Goal: Task Accomplishment & Management: Manage account settings

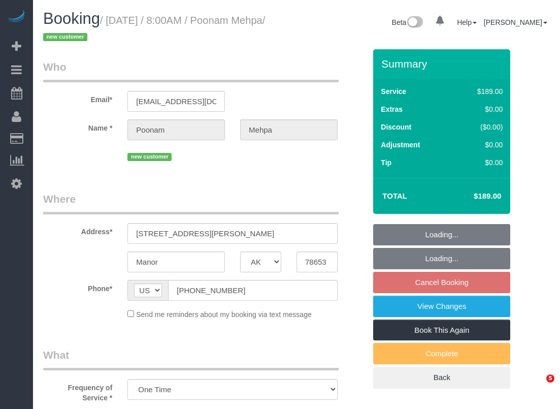
select select "[GEOGRAPHIC_DATA]"
select select "3"
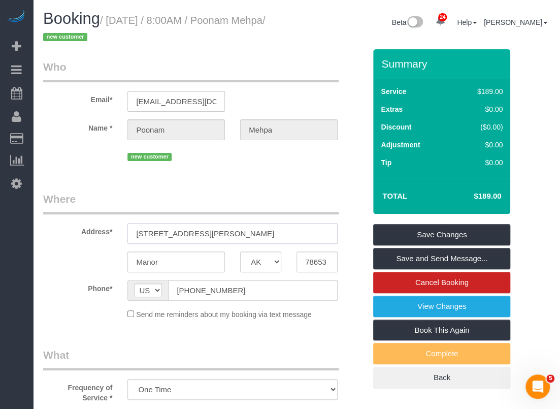
click at [228, 233] on input "13100 John Calhoun Dr" at bounding box center [232, 233] width 210 height 21
click at [221, 289] on input "(321) 412-6019" at bounding box center [253, 290] width 170 height 21
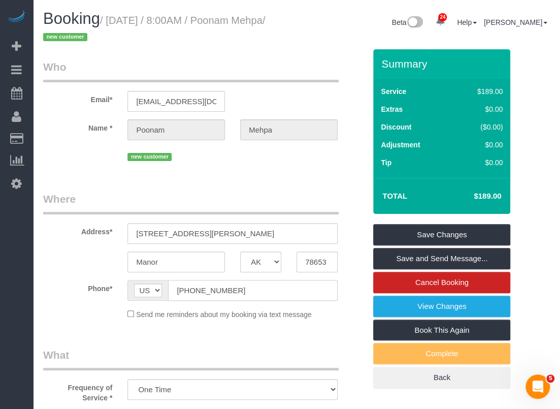
click at [221, 289] on input "(321) 412-6019" at bounding box center [253, 290] width 170 height 21
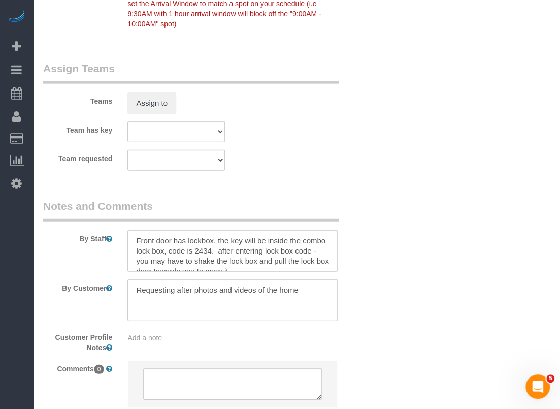
scroll to position [1092, 0]
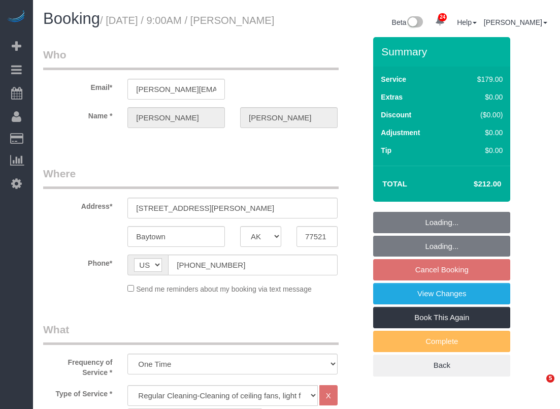
select select "[GEOGRAPHIC_DATA]"
select select "3"
select select "string:check"
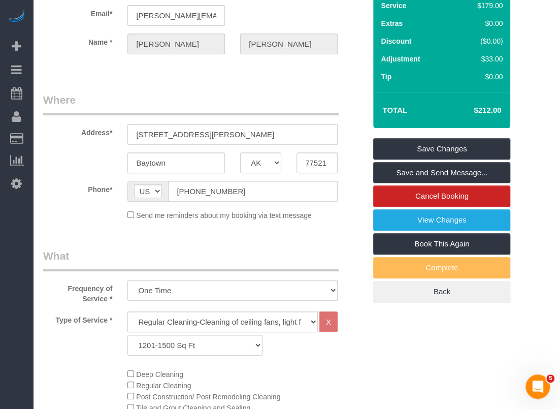
scroll to position [62, 0]
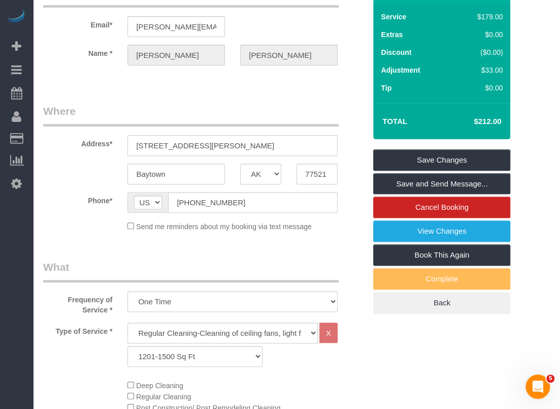
click at [241, 156] on input "[STREET_ADDRESS][PERSON_NAME]" at bounding box center [232, 145] width 210 height 21
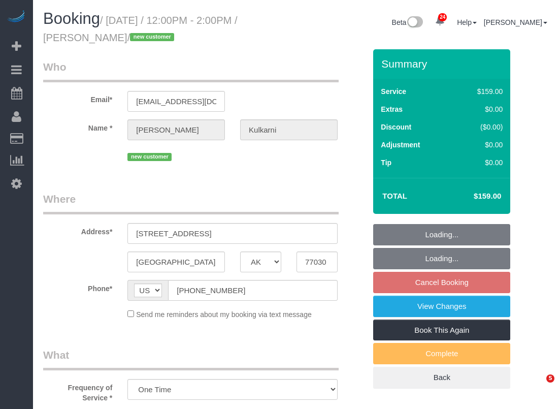
select select "[GEOGRAPHIC_DATA]"
select select "3"
select select "spot3"
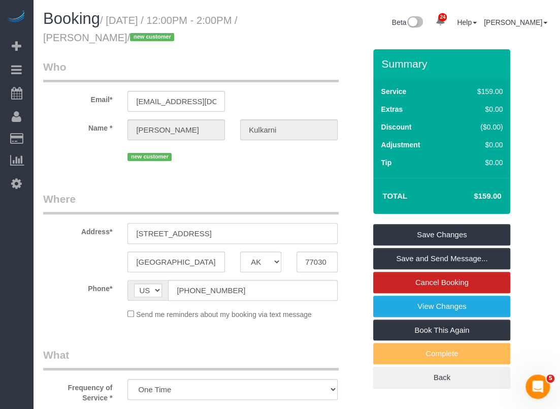
drag, startPoint x: 265, startPoint y: 234, endPoint x: 110, endPoint y: 239, distance: 154.9
click at [110, 239] on div "Address* [STREET_ADDRESS]" at bounding box center [205, 217] width 338 height 52
drag, startPoint x: 244, startPoint y: 288, endPoint x: 173, endPoint y: 288, distance: 71.1
click at [173, 288] on input "[PHONE_NUMBER]" at bounding box center [253, 290] width 170 height 21
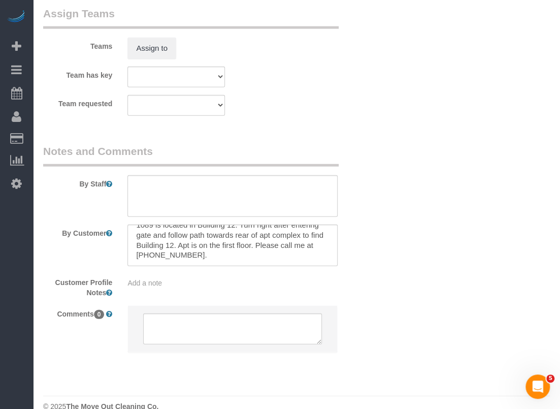
scroll to position [1055, 0]
